Goal: Task Accomplishment & Management: Use online tool/utility

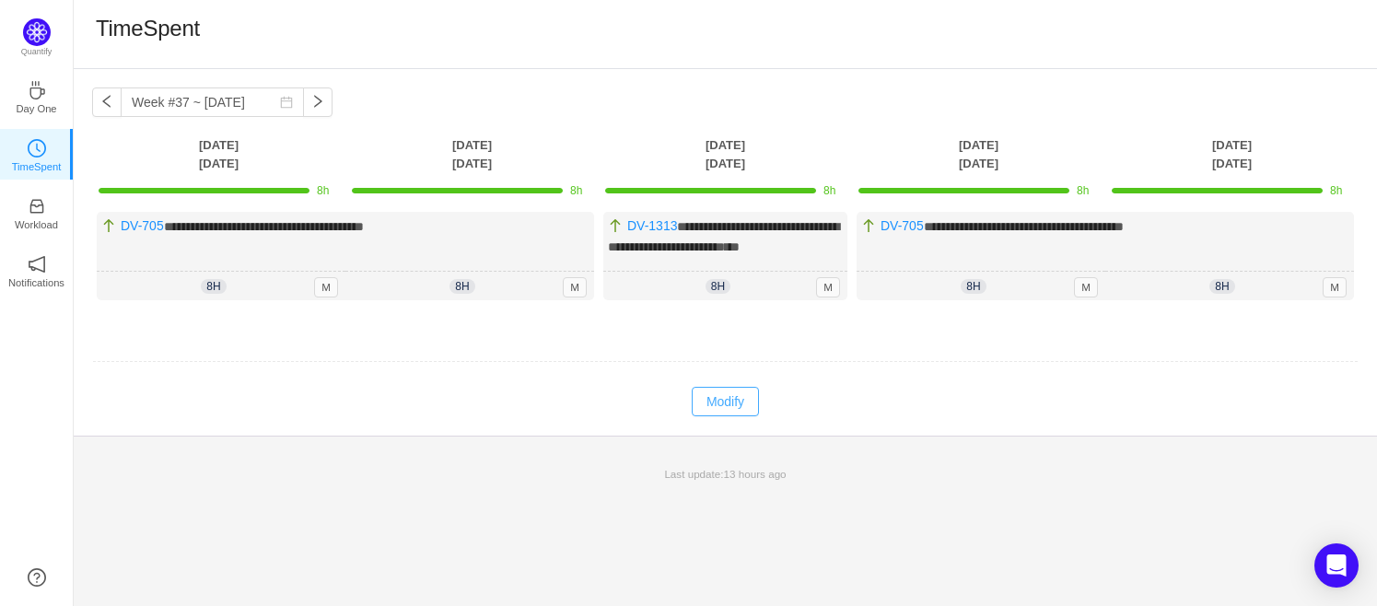
click at [708, 400] on button "Modify" at bounding box center [725, 401] width 67 height 29
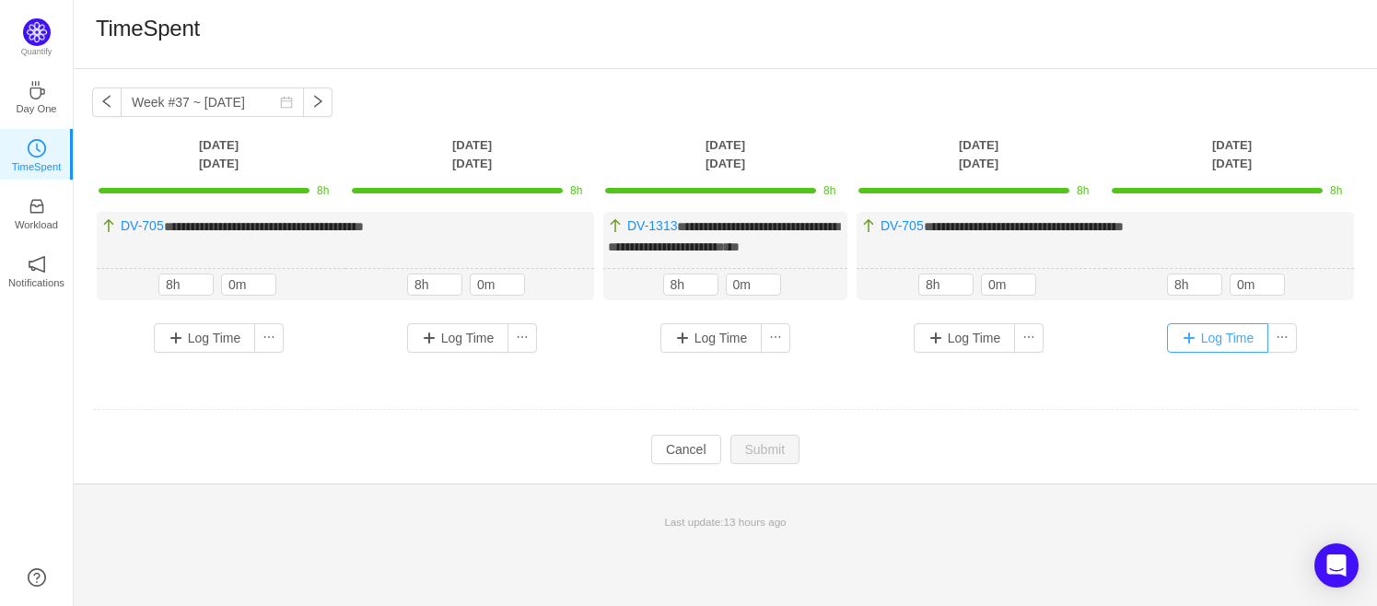
click at [1213, 342] on button "Log Time" at bounding box center [1218, 337] width 102 height 29
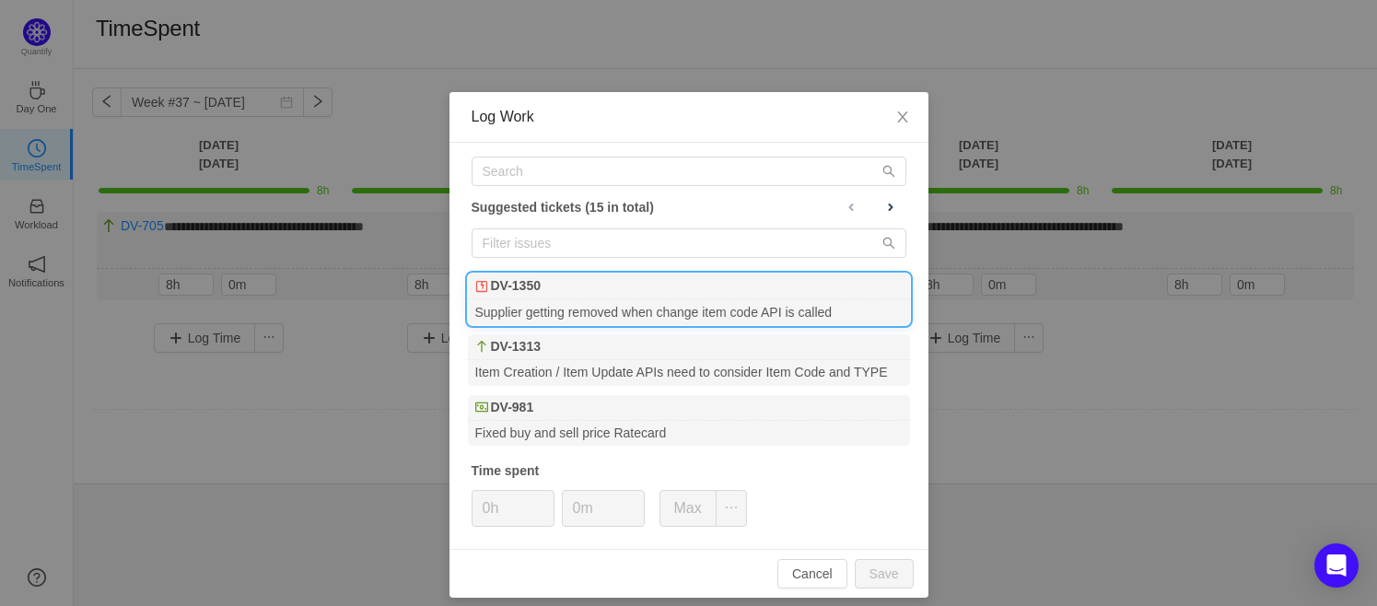
click at [592, 290] on div "DV-1350" at bounding box center [689, 287] width 442 height 26
click at [868, 570] on button "Save" at bounding box center [884, 573] width 59 height 29
type input "0h"
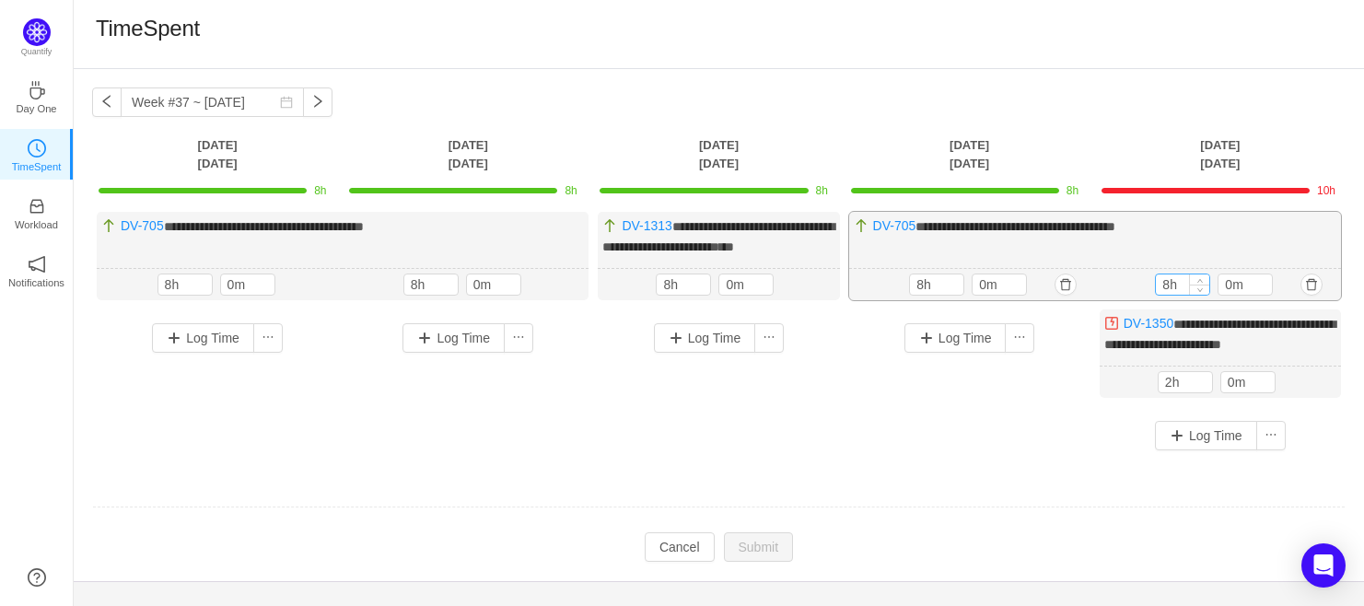
click at [1181, 295] on input "8h" at bounding box center [1182, 284] width 53 height 20
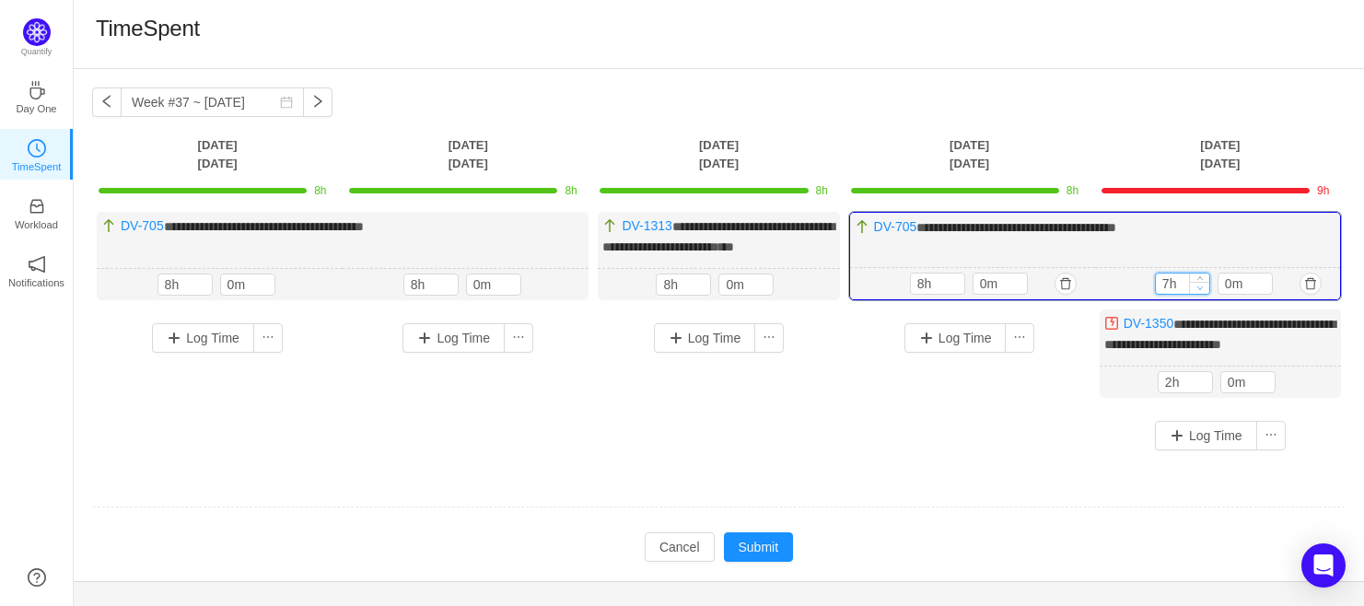
click at [1204, 294] on span "Decrease Value" at bounding box center [1199, 288] width 19 height 12
type input "6h"
click at [1204, 294] on span "Decrease Value" at bounding box center [1199, 288] width 19 height 12
click at [785, 560] on button "Submit" at bounding box center [759, 546] width 70 height 29
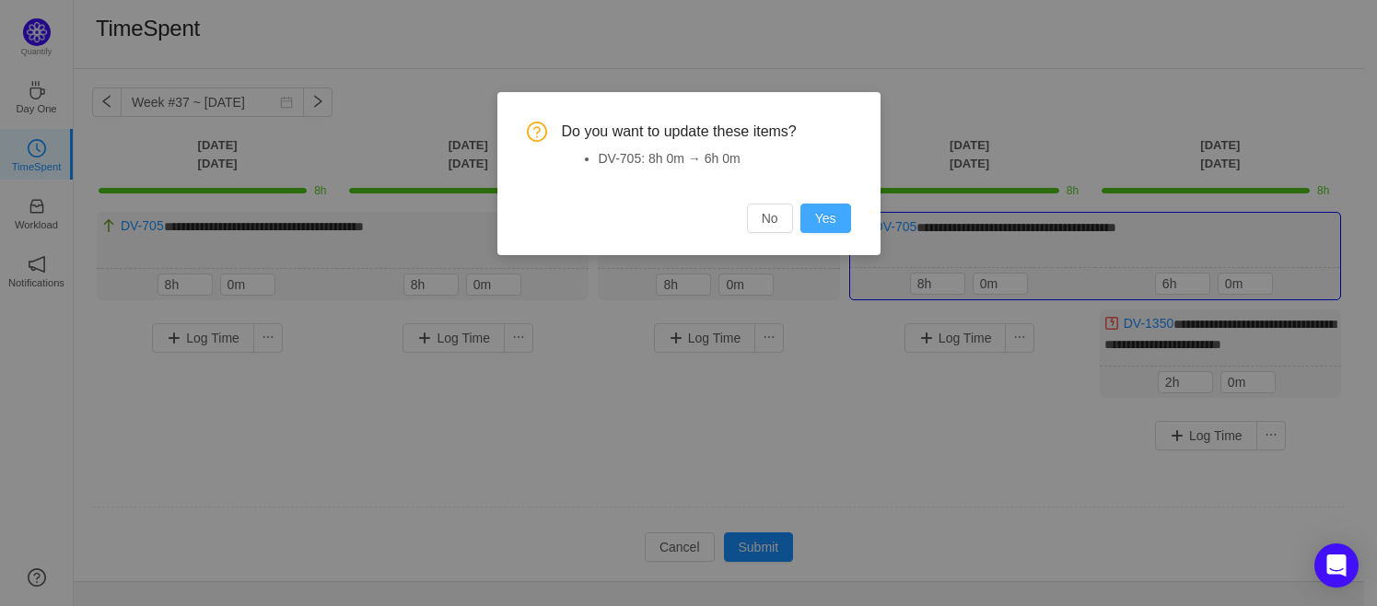
click at [831, 216] on button "Yes" at bounding box center [825, 218] width 51 height 29
